Goal: Information Seeking & Learning: Learn about a topic

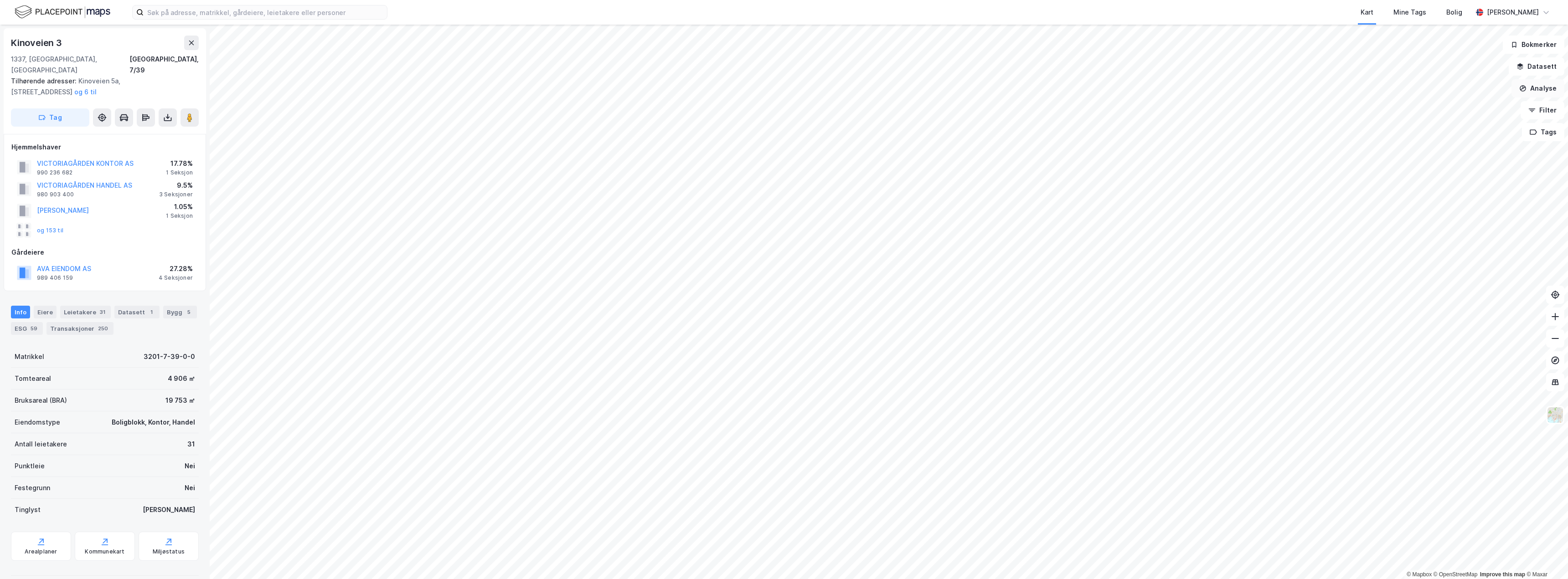
click at [1536, 92] on button "Analyse" at bounding box center [1538, 88] width 53 height 18
click at [1446, 147] on div "Se demografi" at bounding box center [1458, 145] width 79 height 8
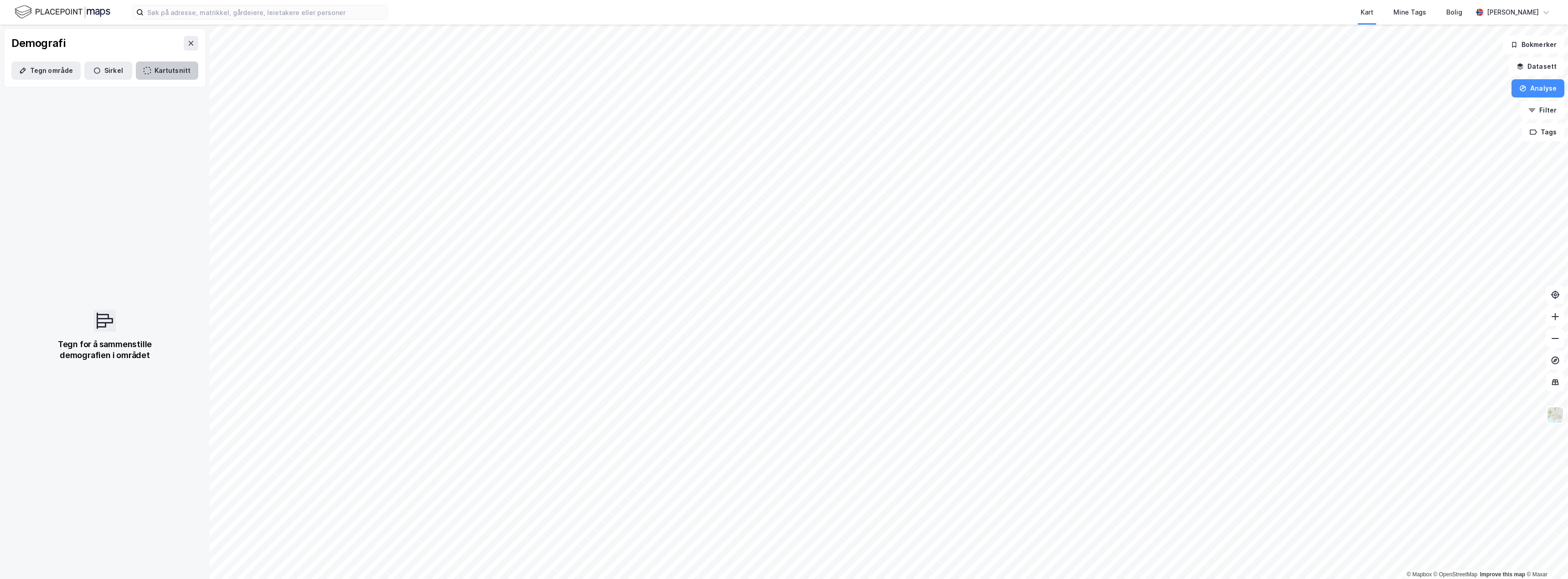
click at [153, 66] on button "Kartutsnitt" at bounding box center [167, 71] width 63 height 18
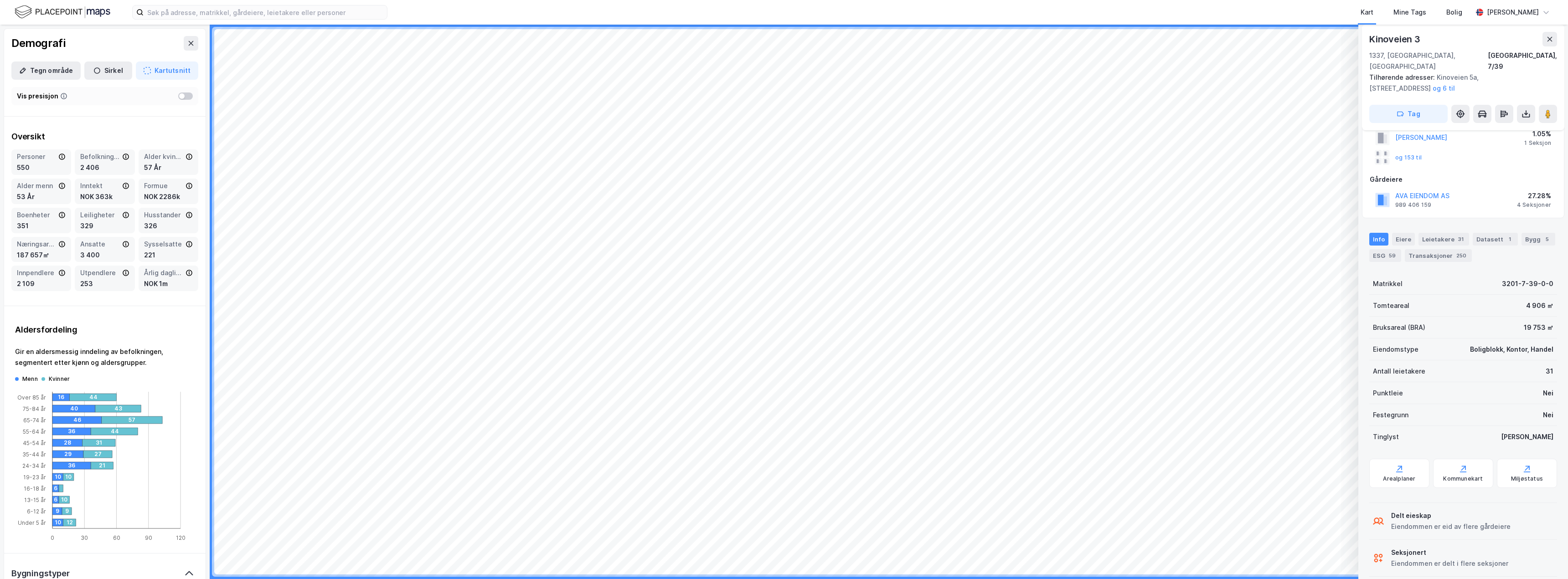
scroll to position [74, 0]
click at [1399, 474] on div "Arealplaner" at bounding box center [1399, 477] width 32 height 7
click at [30, 69] on button "Tegn område" at bounding box center [46, 71] width 69 height 18
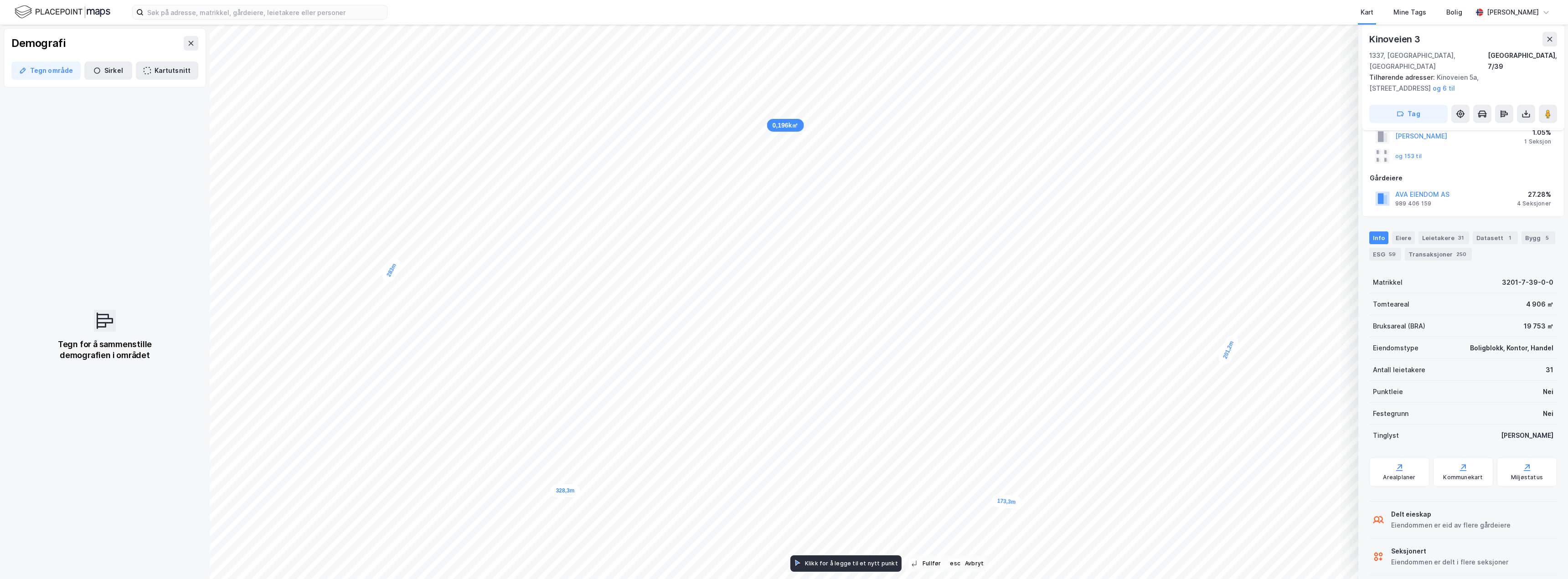
click at [146, 476] on div "Tegn for å sammenstille demografien i området" at bounding box center [105, 335] width 209 height 488
click at [148, 476] on div "Tegn for å sammenstille demografien i området" at bounding box center [105, 335] width 209 height 488
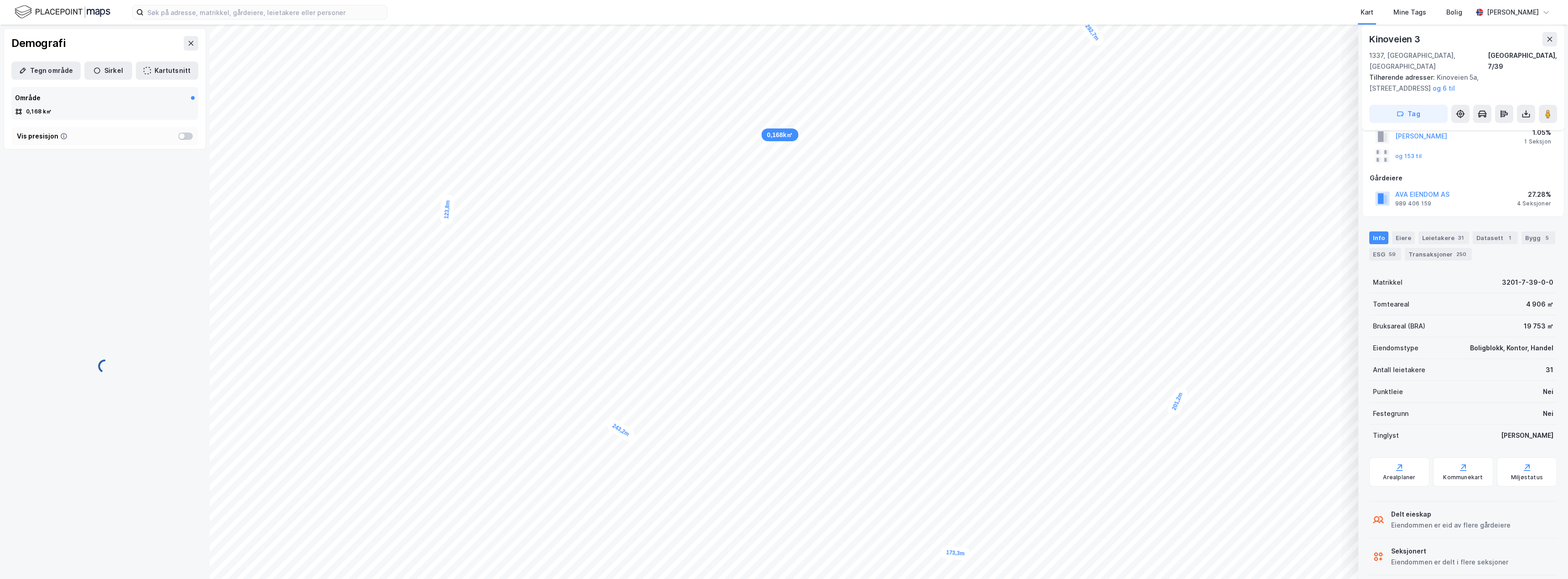
scroll to position [0, 0]
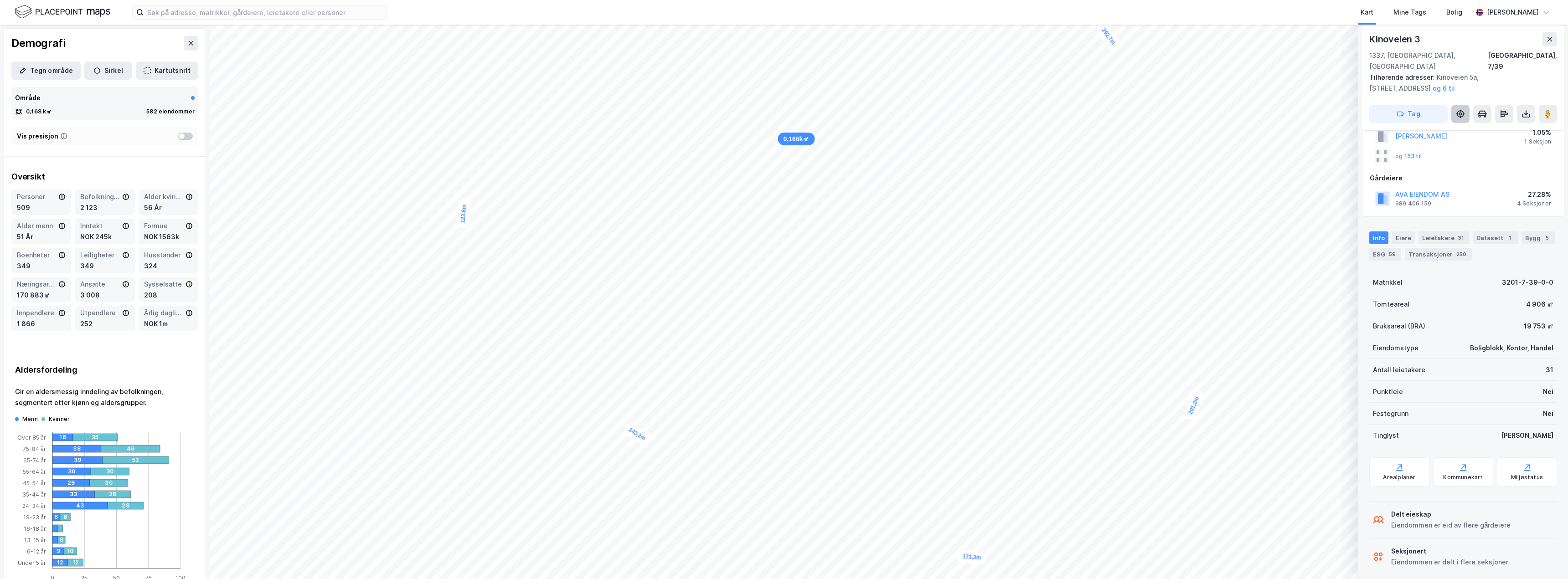
click at [1465, 105] on button at bounding box center [1460, 114] width 18 height 18
click at [1487, 106] on button at bounding box center [1482, 114] width 18 height 18
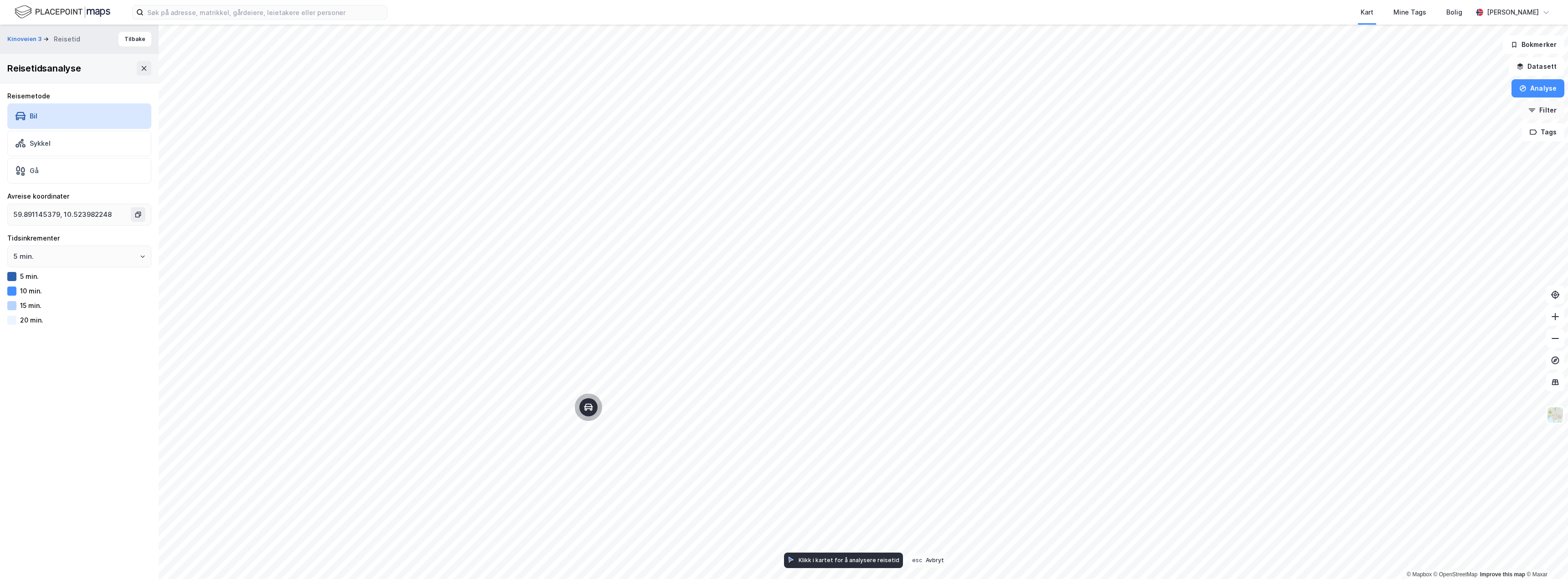
click at [1533, 109] on icon "button" at bounding box center [1532, 110] width 7 height 7
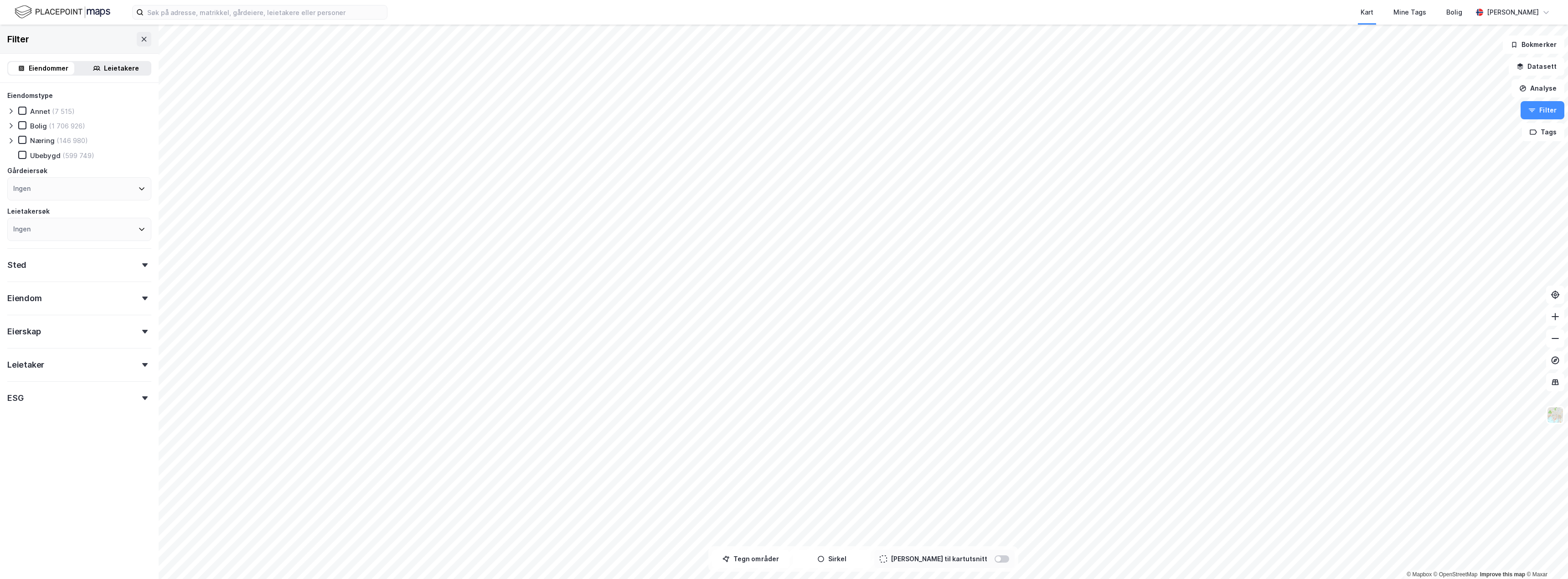
click at [69, 268] on div "Sted" at bounding box center [79, 261] width 144 height 26
click at [59, 446] on div "Leietaker" at bounding box center [79, 445] width 144 height 26
click at [52, 424] on div "Eierskap" at bounding box center [79, 412] width 144 height 26
click at [50, 389] on div "Eiendom" at bounding box center [79, 379] width 144 height 26
click at [1550, 111] on button "Filter" at bounding box center [1542, 110] width 44 height 18
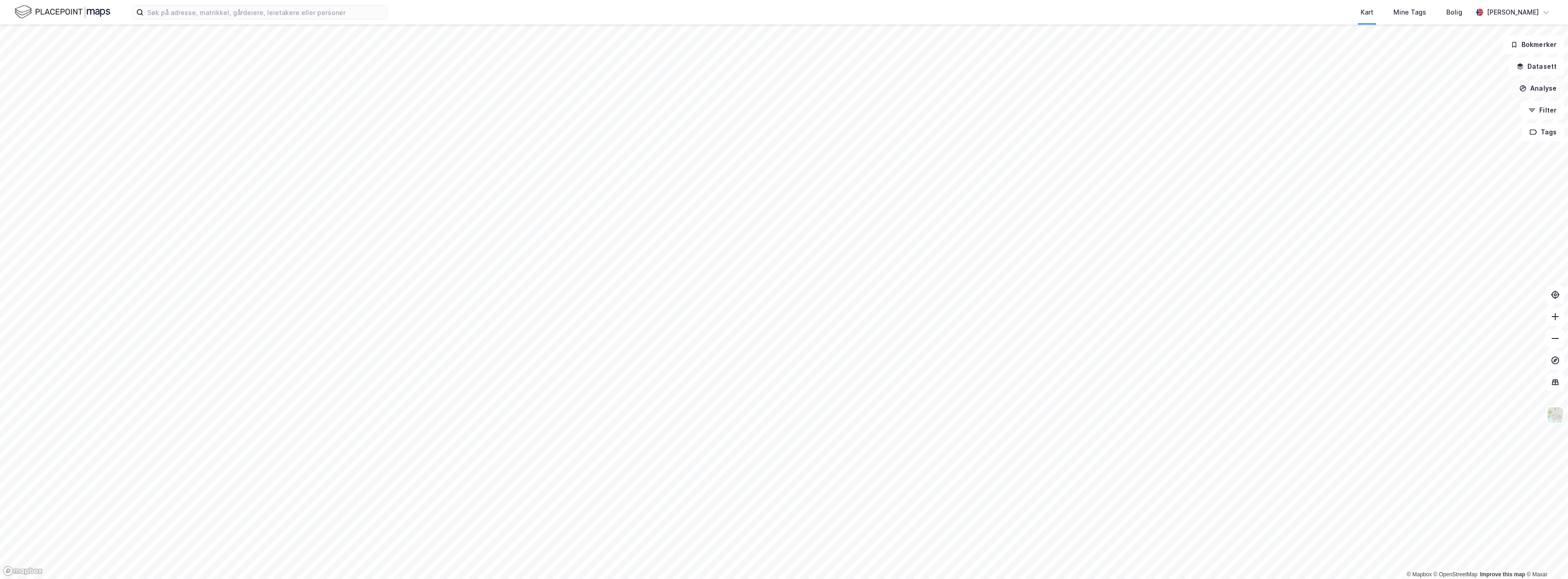
click at [1538, 86] on button "Analyse" at bounding box center [1538, 88] width 53 height 18
click at [1539, 64] on button "Datasett" at bounding box center [1536, 66] width 55 height 18
click at [1402, 96] on div "Kartlag" at bounding box center [1477, 89] width 161 height 22
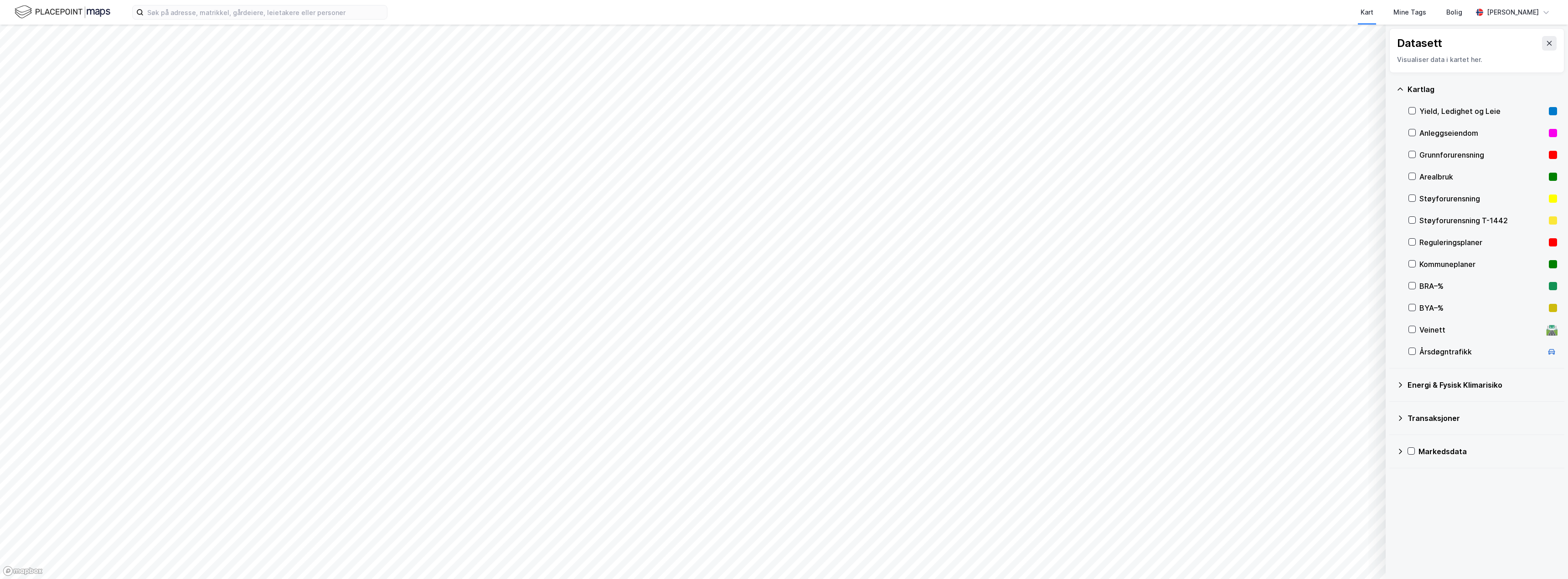
click at [1416, 198] on div "Støyforurensning" at bounding box center [1483, 199] width 149 height 22
click at [1413, 198] on icon at bounding box center [1412, 198] width 5 height 3
drag, startPoint x: 1404, startPoint y: 417, endPoint x: 1401, endPoint y: 392, distance: 25.2
click at [1402, 412] on div "Transaksjoner" at bounding box center [1477, 418] width 161 height 22
click at [1401, 387] on icon at bounding box center [1400, 385] width 7 height 7
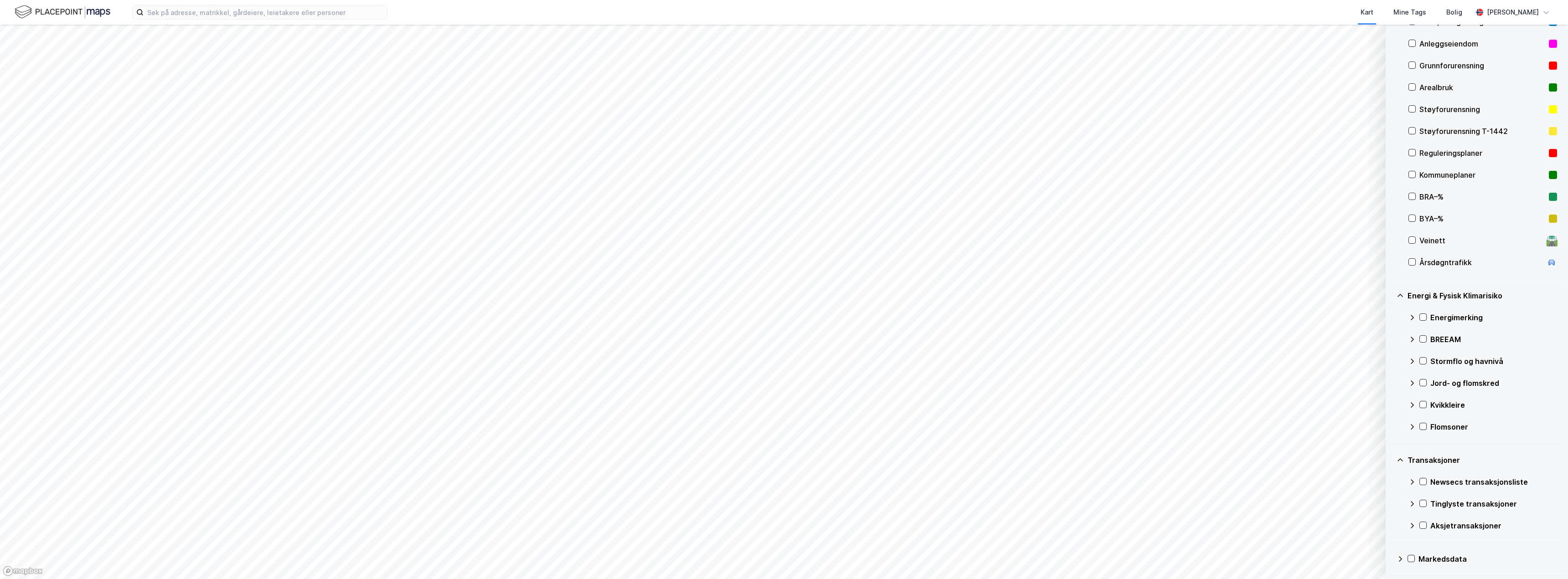
scroll to position [90, 0]
click at [1398, 560] on icon at bounding box center [1400, 558] width 7 height 7
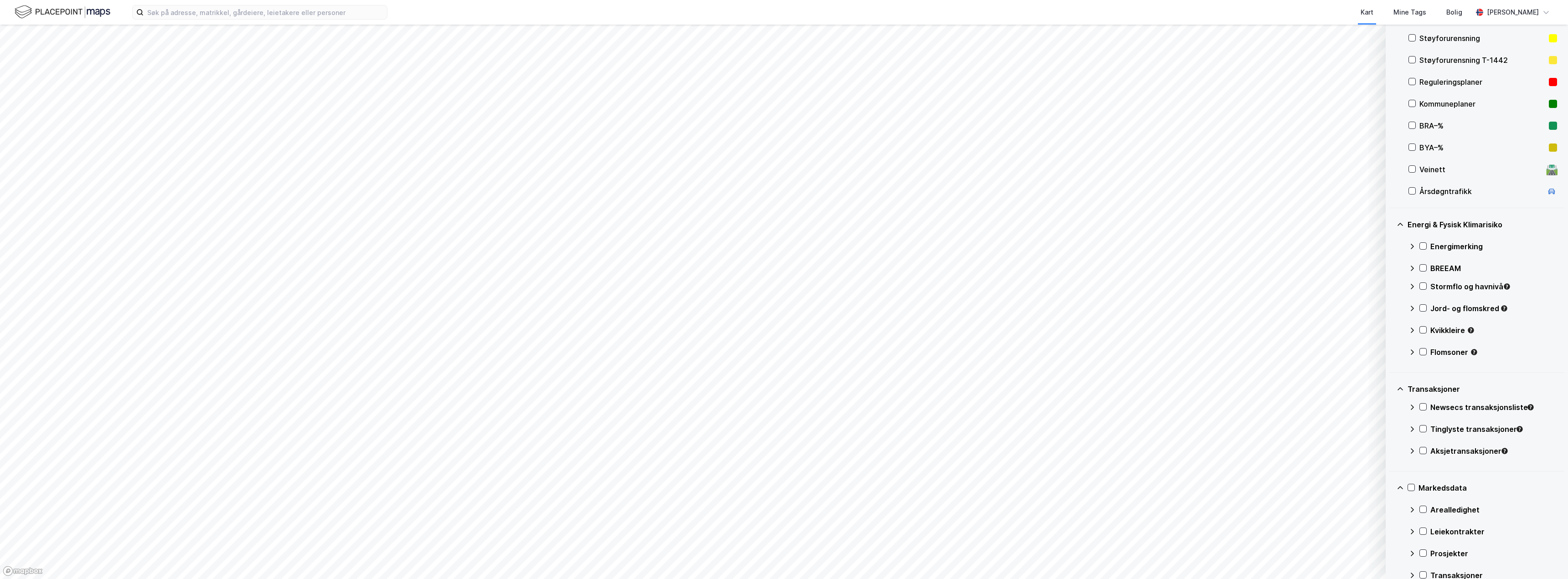
scroll to position [177, 0]
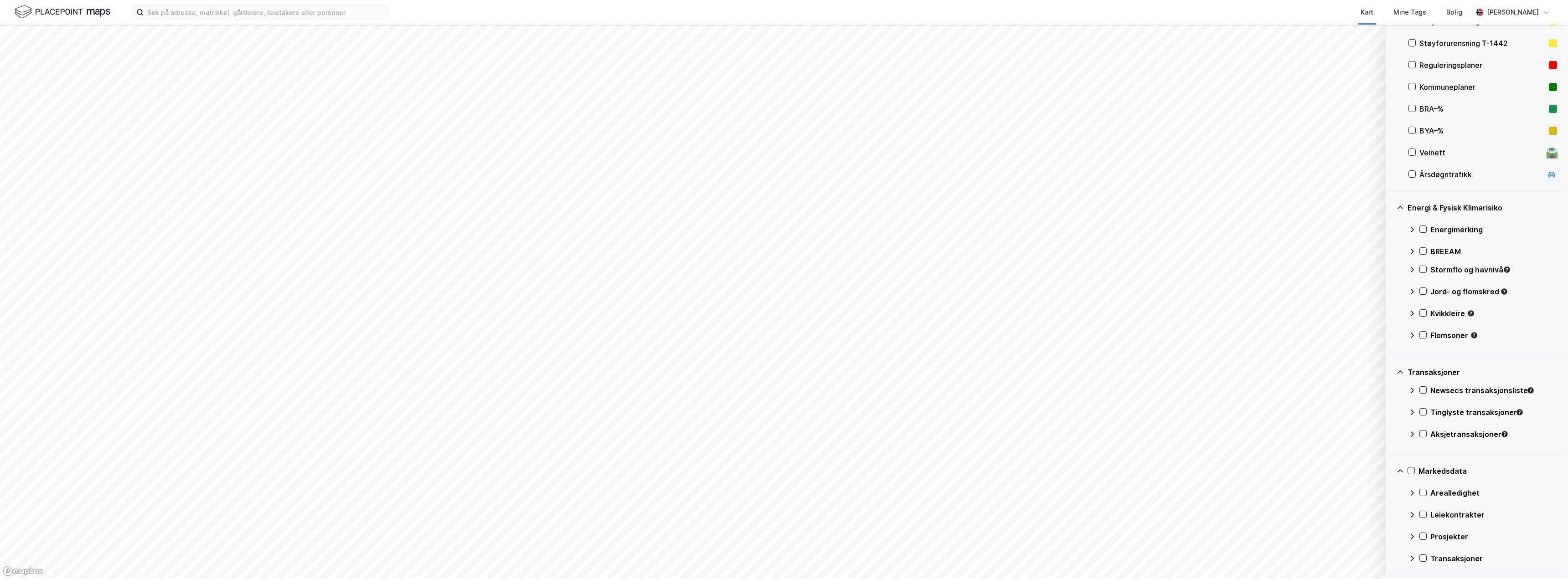
click at [1433, 495] on div "Arealledighet" at bounding box center [1494, 493] width 127 height 11
click at [1426, 494] on icon at bounding box center [1423, 492] width 6 height 6
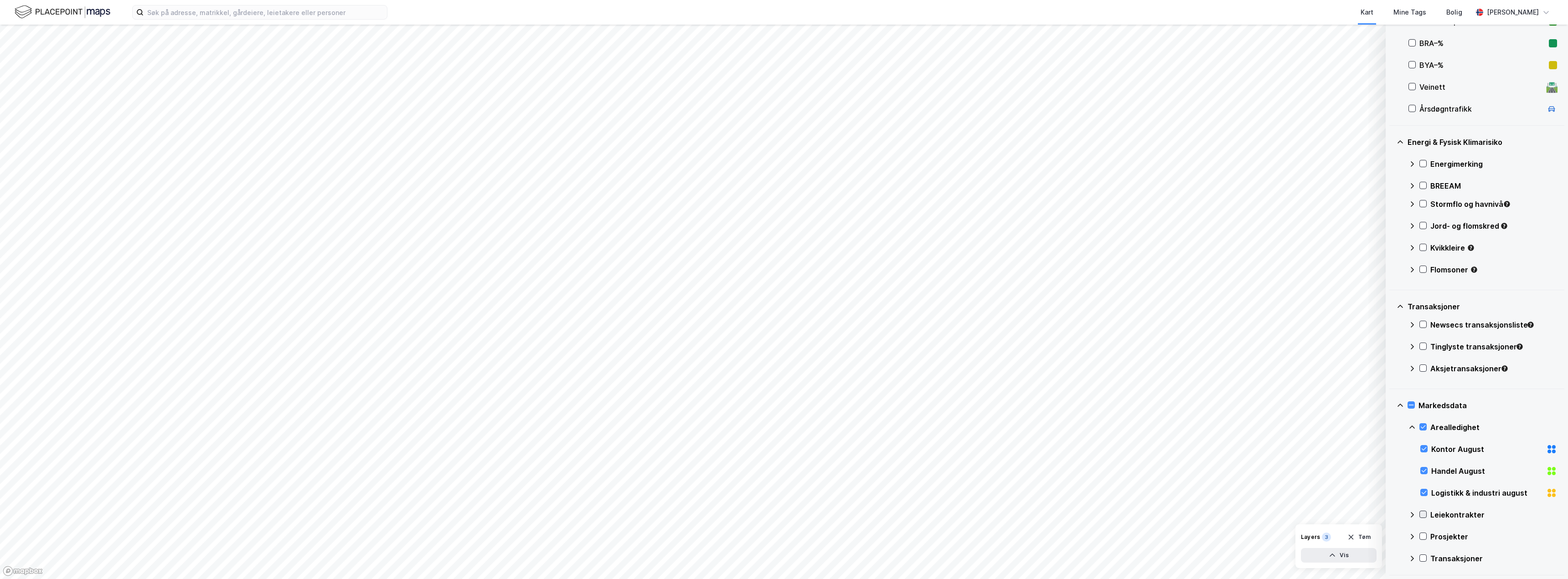
click at [1424, 514] on icon at bounding box center [1423, 514] width 6 height 6
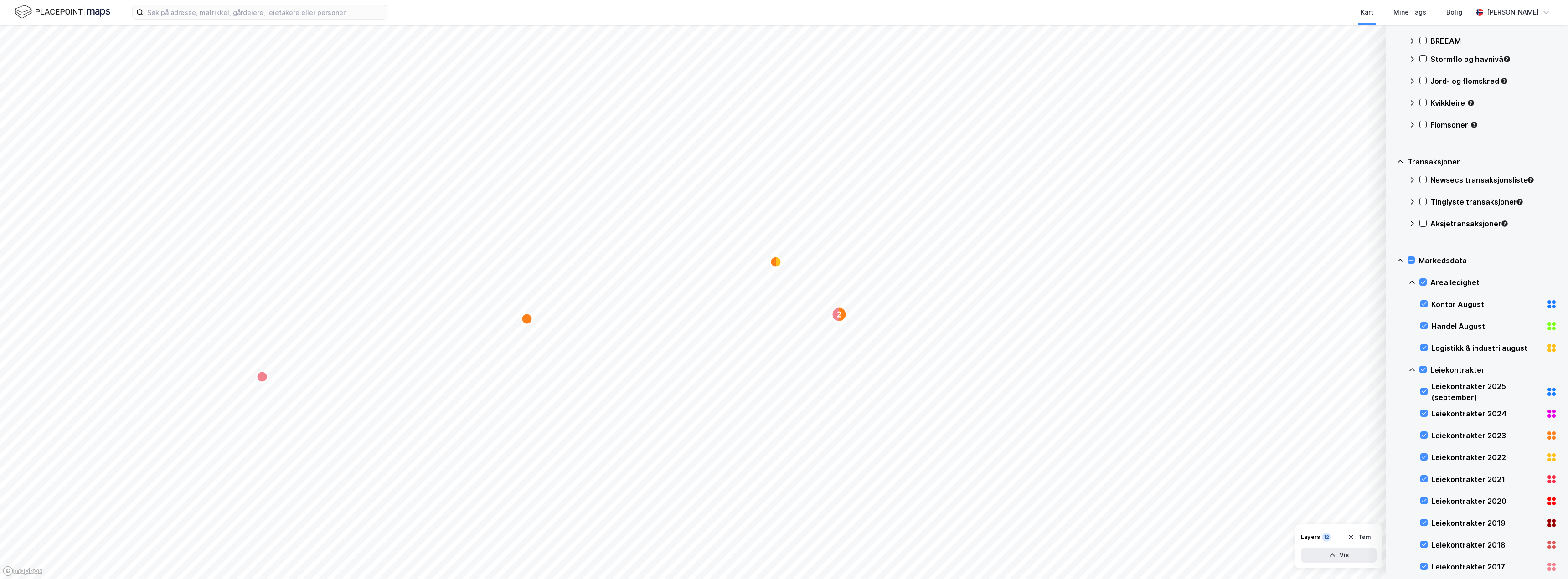
scroll to position [440, 0]
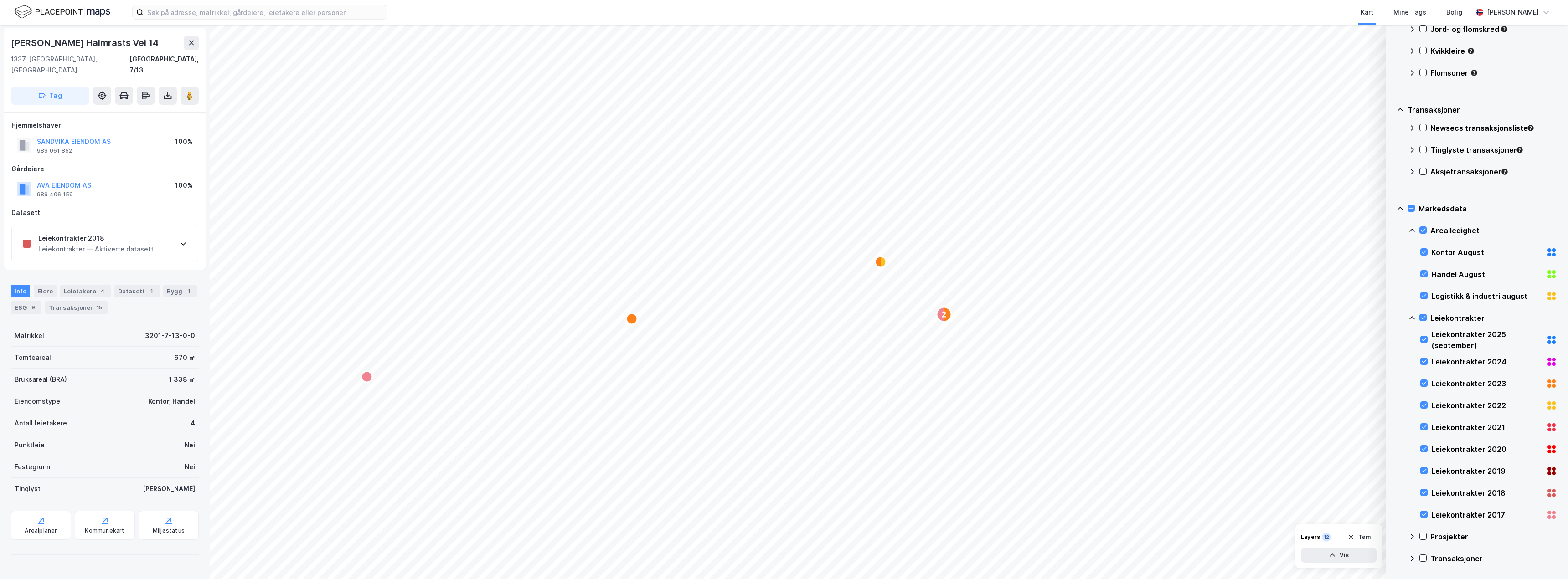
click at [186, 240] on icon at bounding box center [183, 244] width 7 height 7
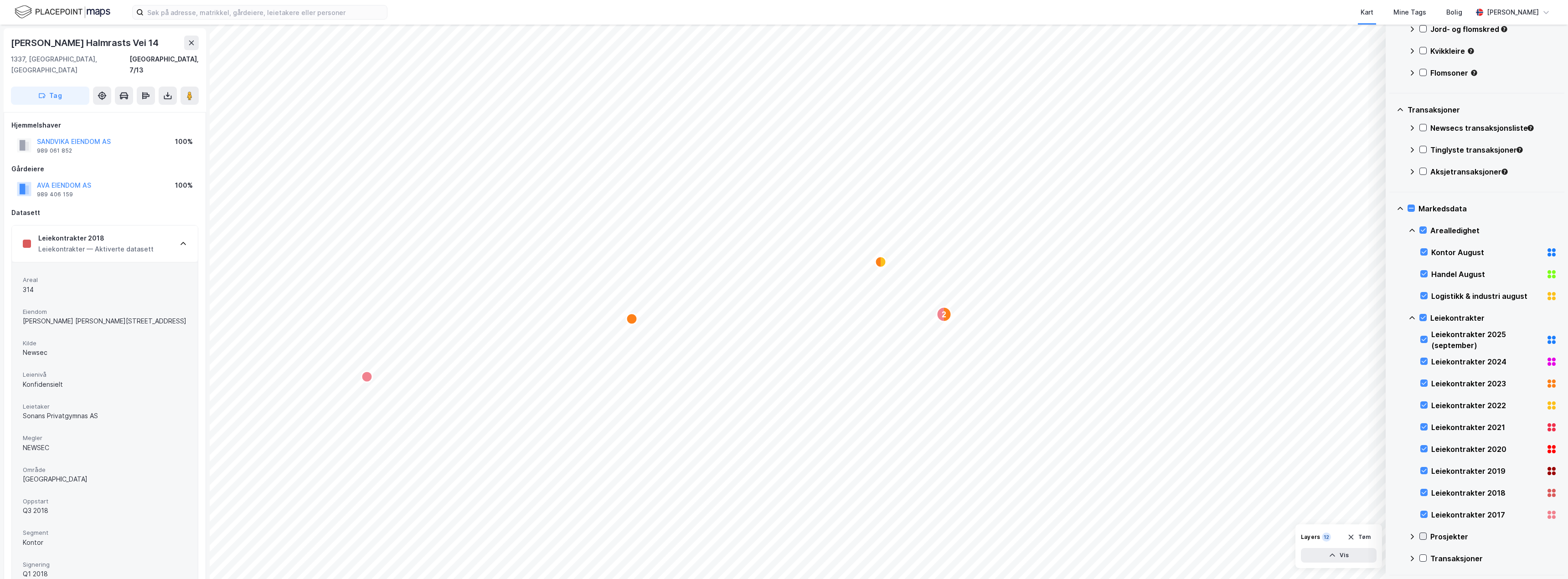
click at [1424, 535] on icon at bounding box center [1423, 536] width 6 height 6
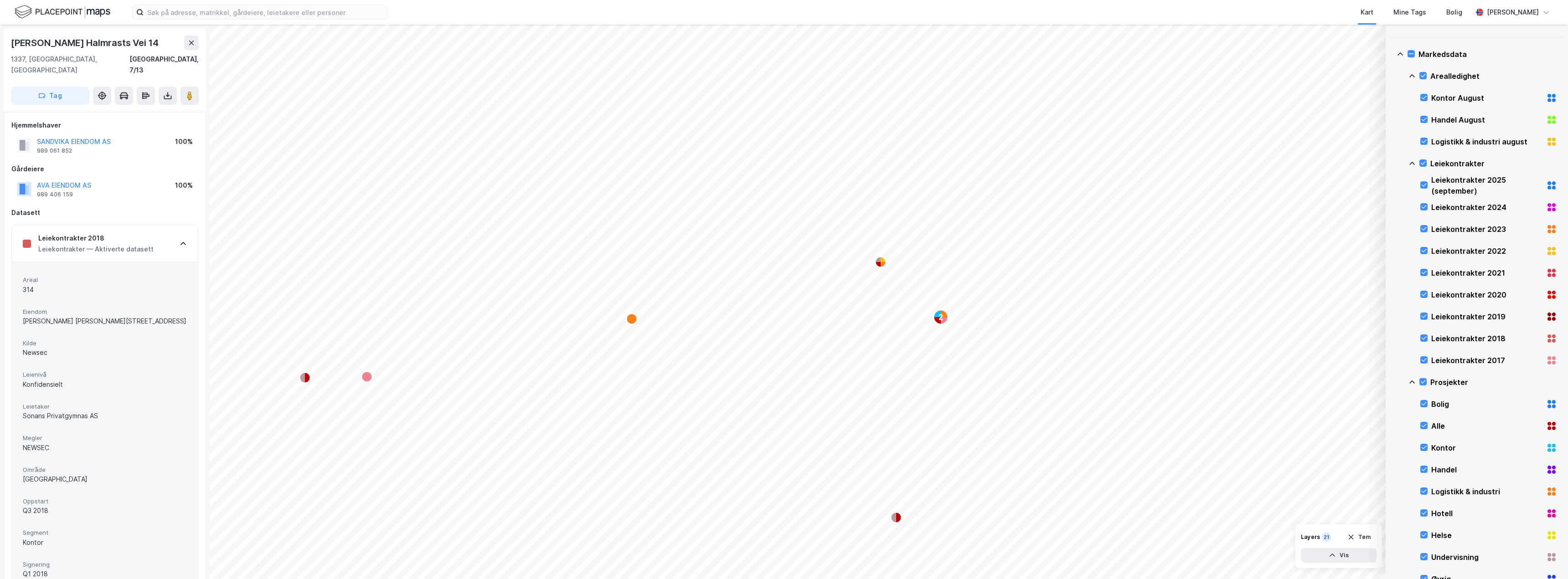
scroll to position [636, 0]
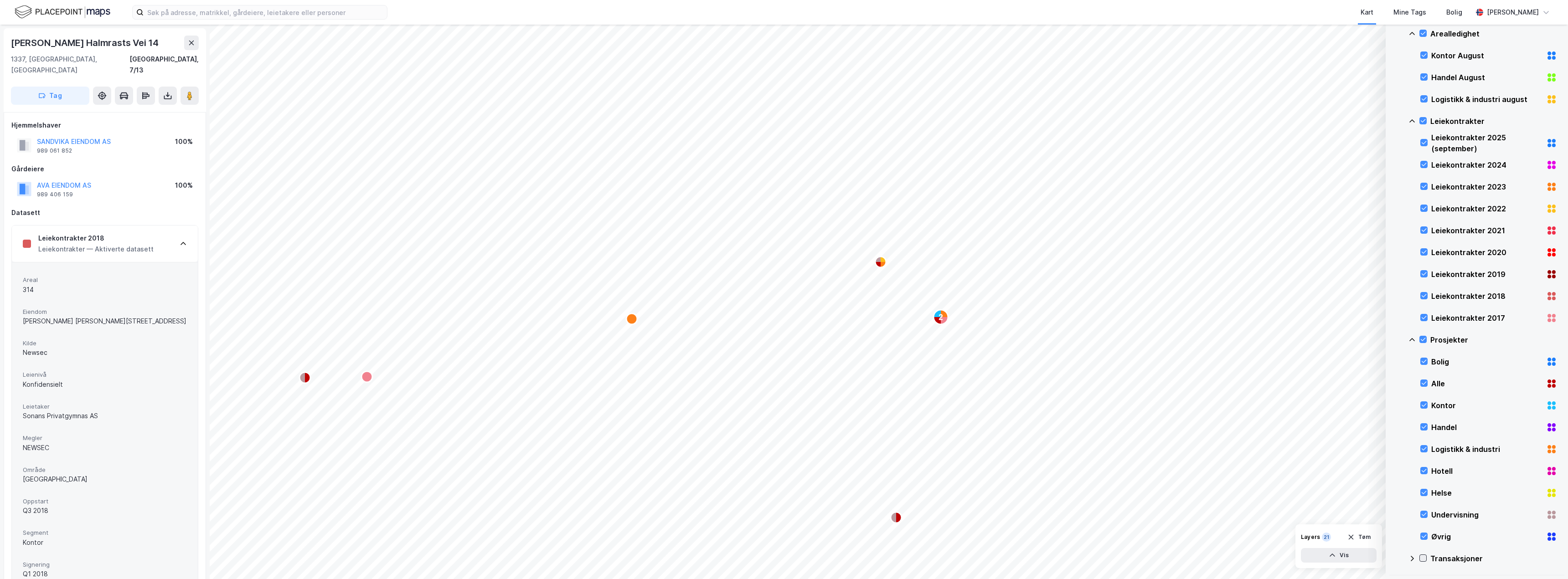
click at [1424, 557] on icon at bounding box center [1423, 558] width 6 height 6
click at [183, 240] on icon at bounding box center [183, 244] width 7 height 7
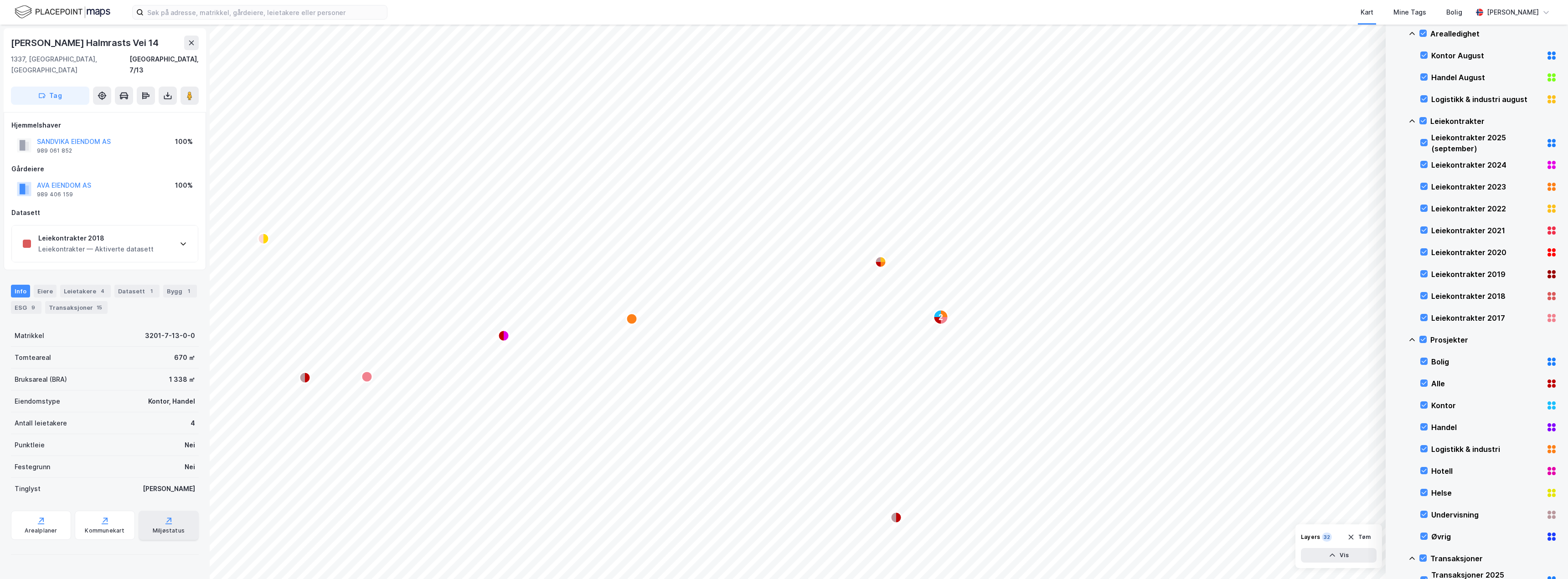
click at [170, 527] on div "Miljøstatus" at bounding box center [169, 530] width 32 height 7
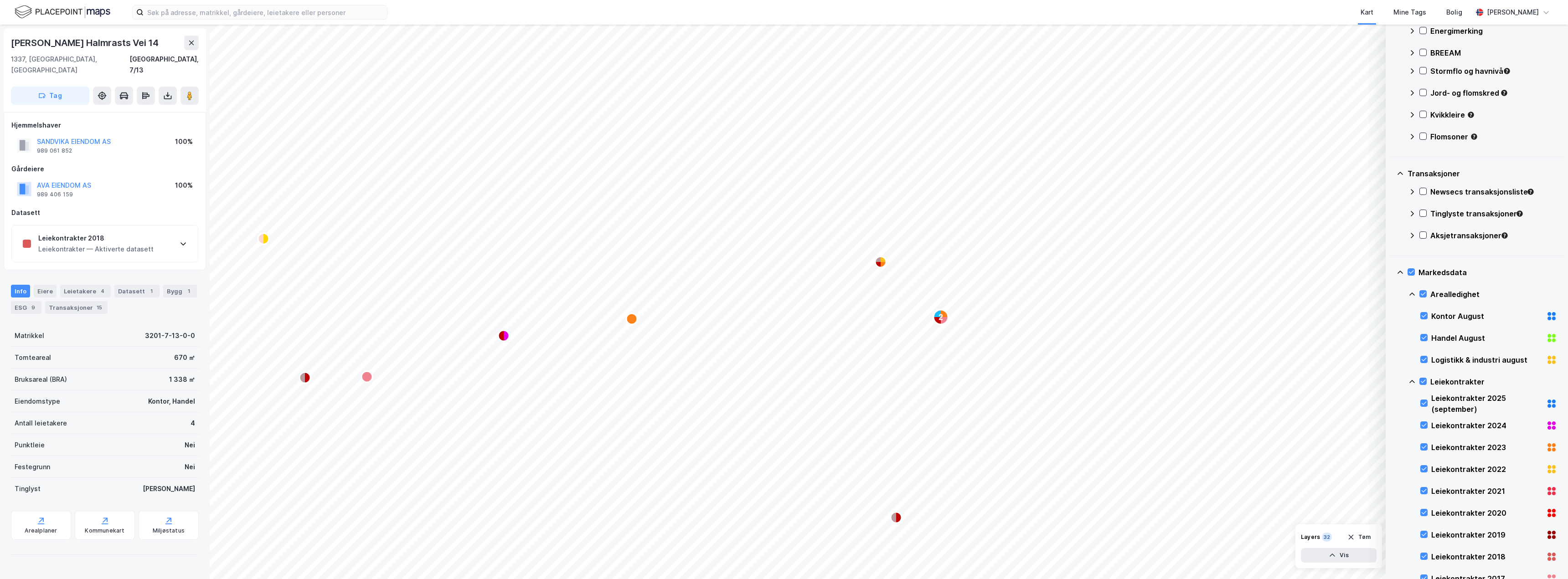
scroll to position [0, 0]
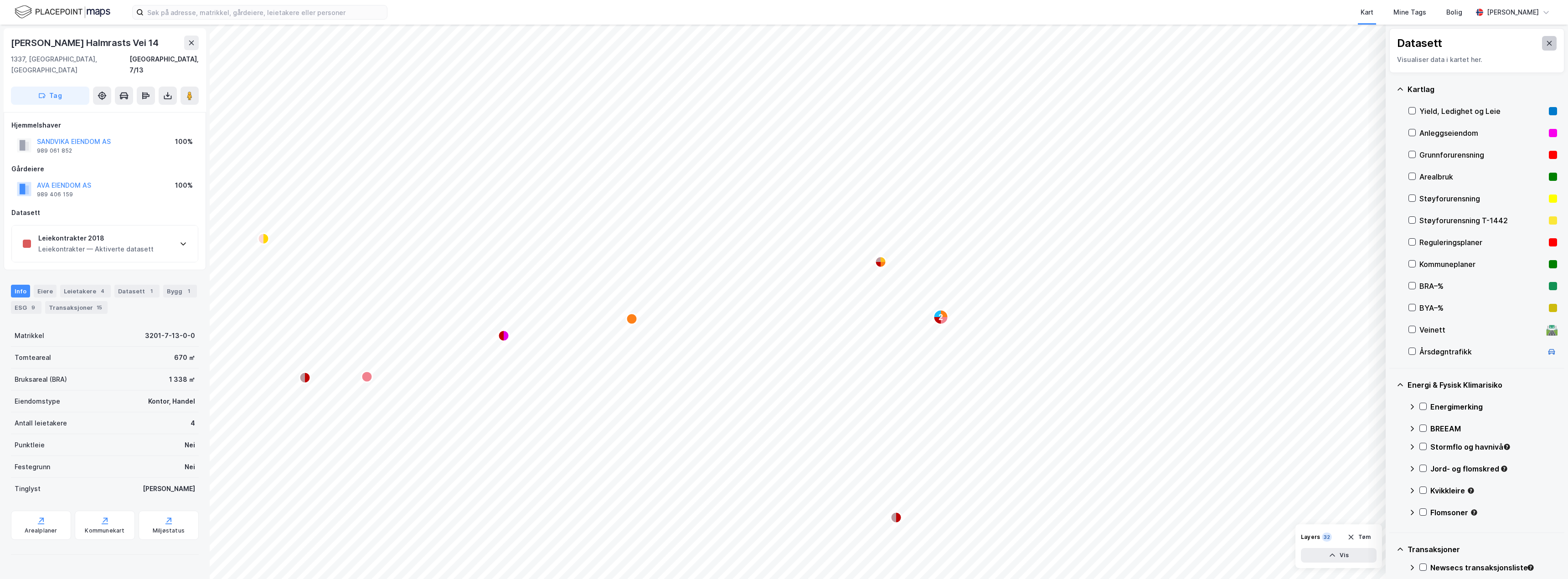
click at [1547, 42] on icon at bounding box center [1550, 43] width 5 height 4
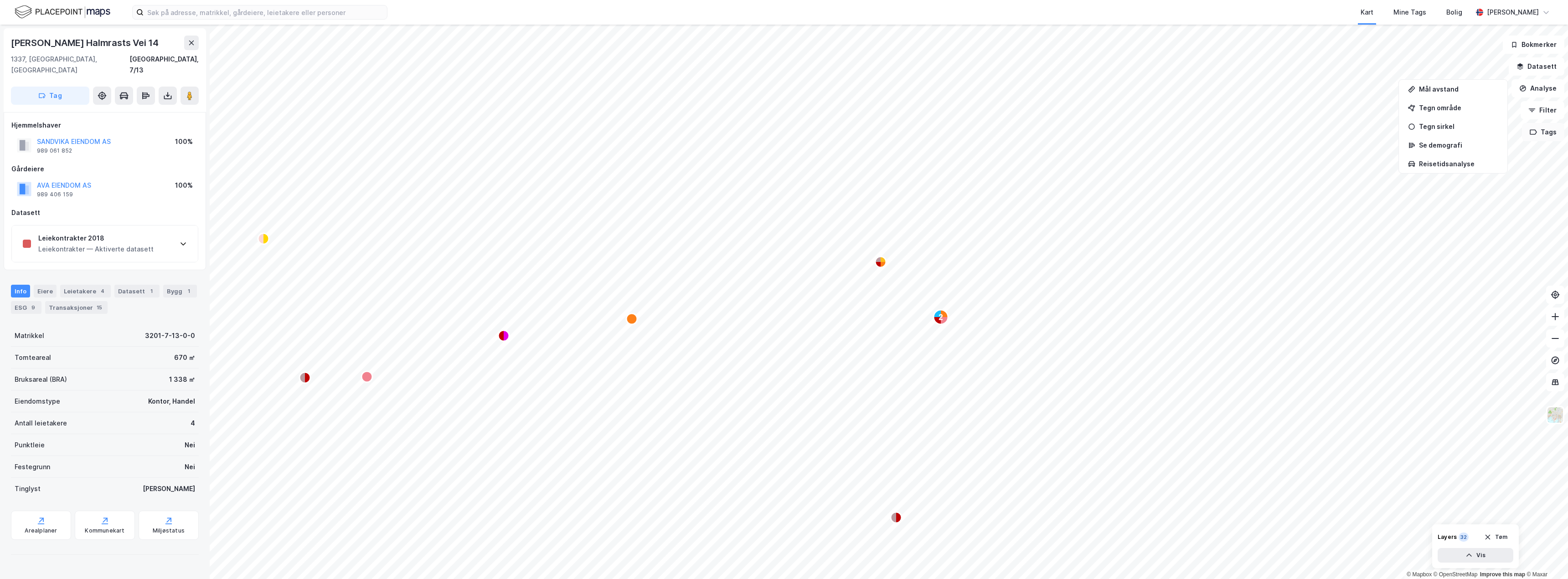
click at [1539, 136] on button "Tags" at bounding box center [1543, 132] width 43 height 18
click at [1538, 114] on button "Filter" at bounding box center [1542, 110] width 44 height 18
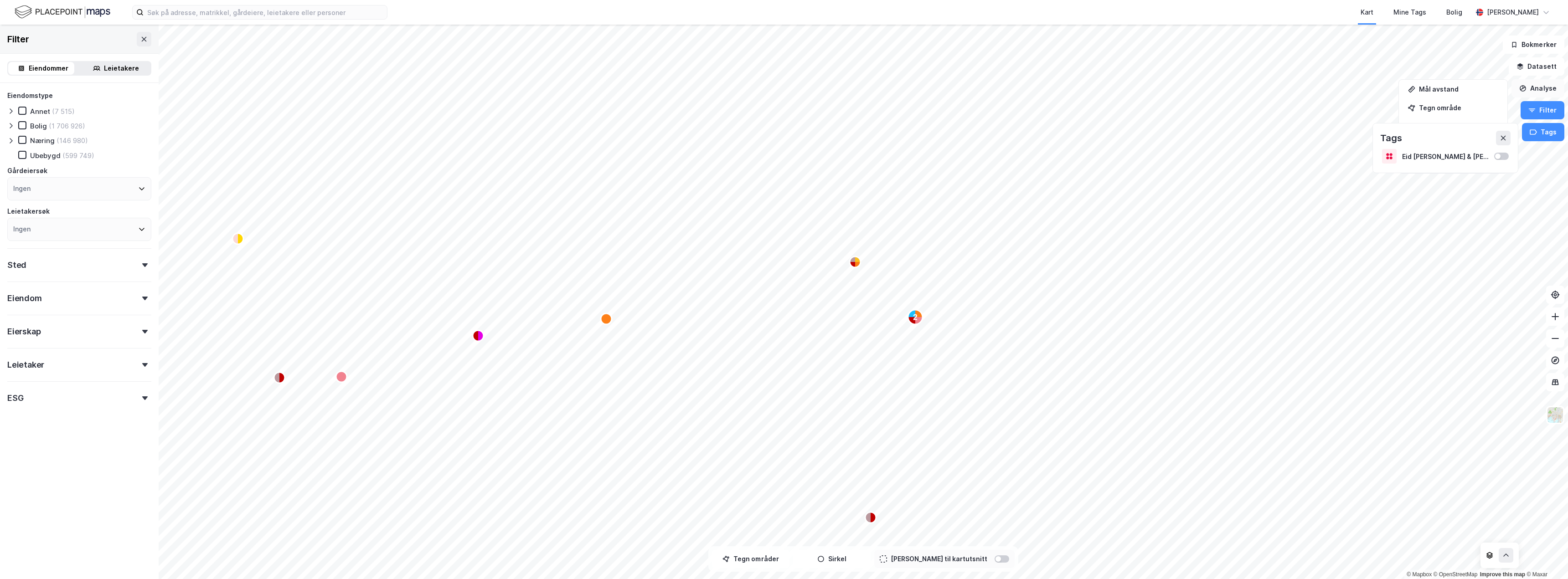
click at [1540, 89] on button "Analyse" at bounding box center [1538, 88] width 53 height 18
click at [1542, 109] on button "Filter" at bounding box center [1542, 110] width 44 height 18
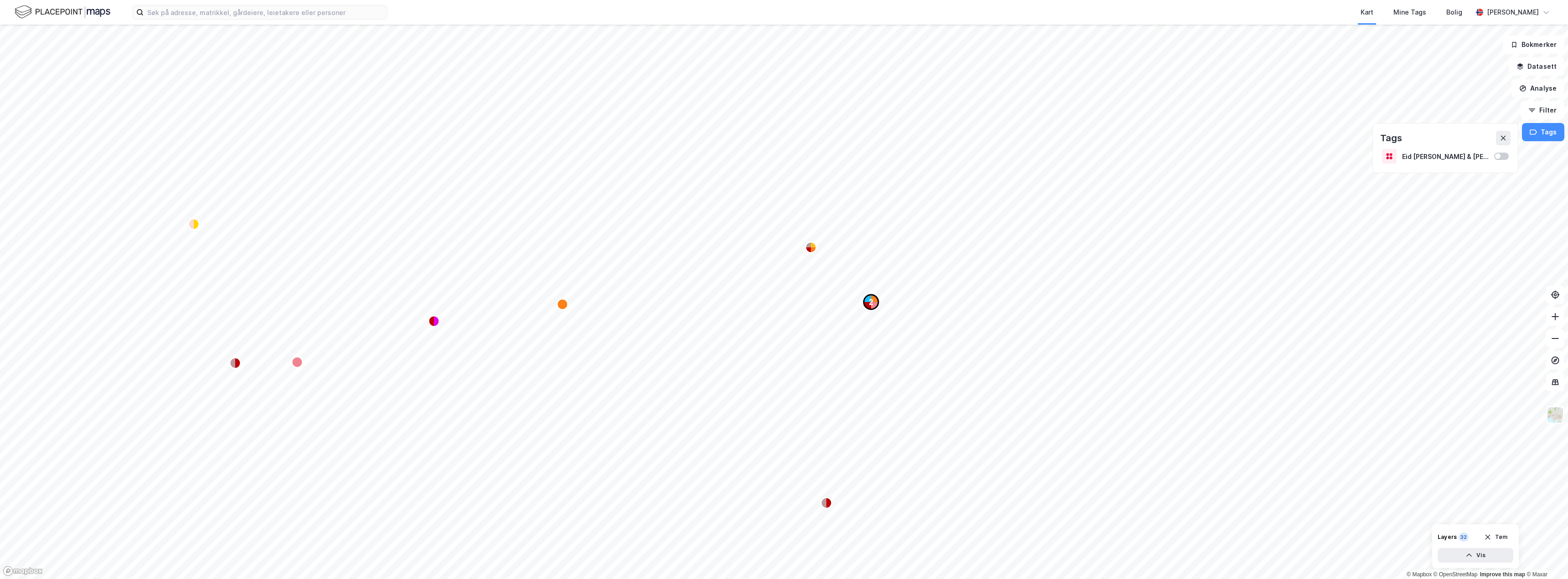
click at [870, 303] on text "2" at bounding box center [871, 302] width 4 height 8
